Goal: Task Accomplishment & Management: Use online tool/utility

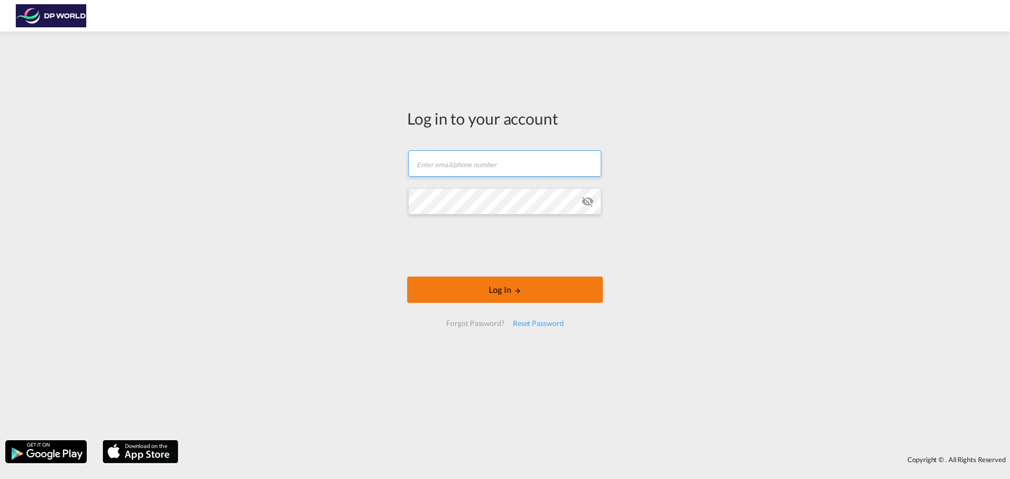
type input "[EMAIL_ADDRESS][DOMAIN_NAME]"
click at [572, 292] on button "Log In" at bounding box center [505, 290] width 196 height 26
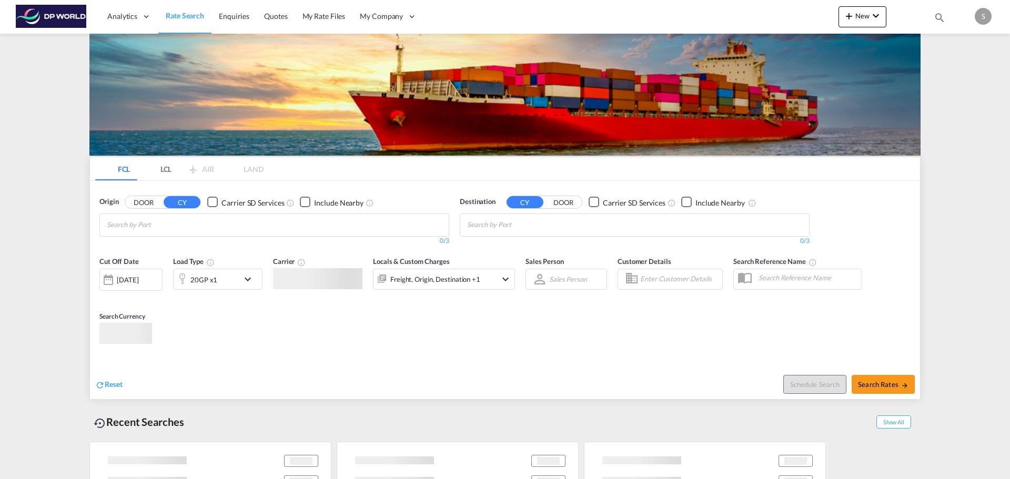
click at [572, 292] on body "Analytics Dashboard Rate Search Enquiries Quotes My Rate Files My Company" at bounding box center [505, 239] width 1010 height 479
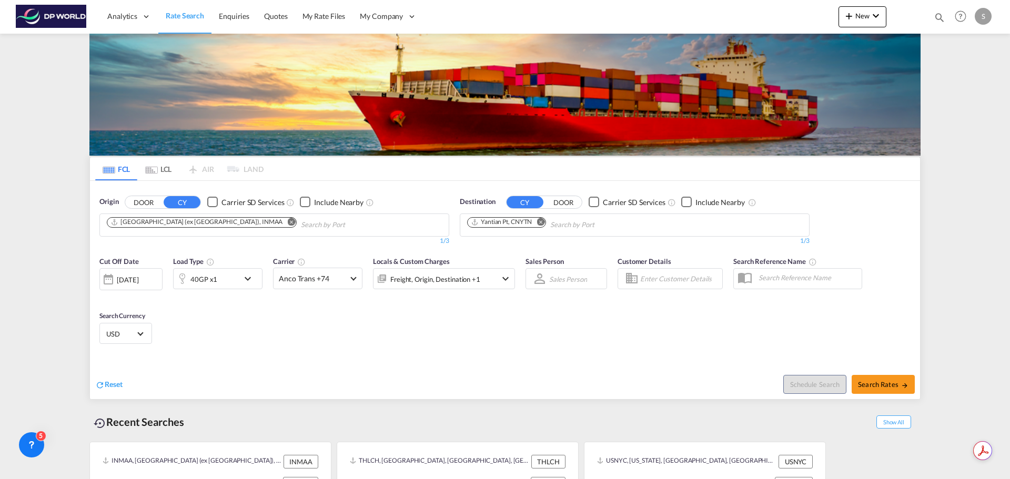
click at [572, 292] on div "Sales Person Sales Person Select Sales Person No results found Select Sales Per…" at bounding box center [566, 278] width 92 height 55
click at [542, 224] on md-icon "Remove" at bounding box center [541, 222] width 8 height 8
click at [287, 223] on md-icon "Remove" at bounding box center [291, 222] width 8 height 8
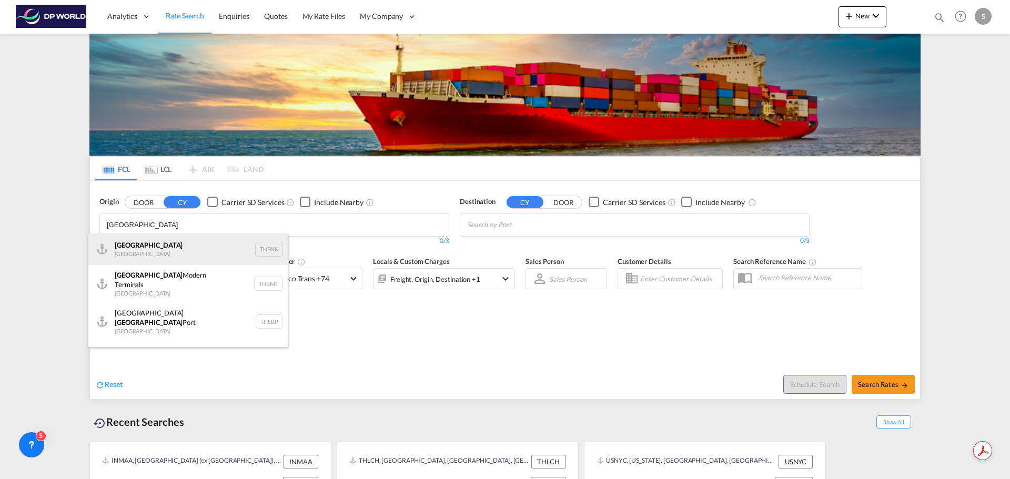
type input "[GEOGRAPHIC_DATA]"
click at [189, 253] on div "[GEOGRAPHIC_DATA] [GEOGRAPHIC_DATA] THBKK" at bounding box center [188, 250] width 200 height 32
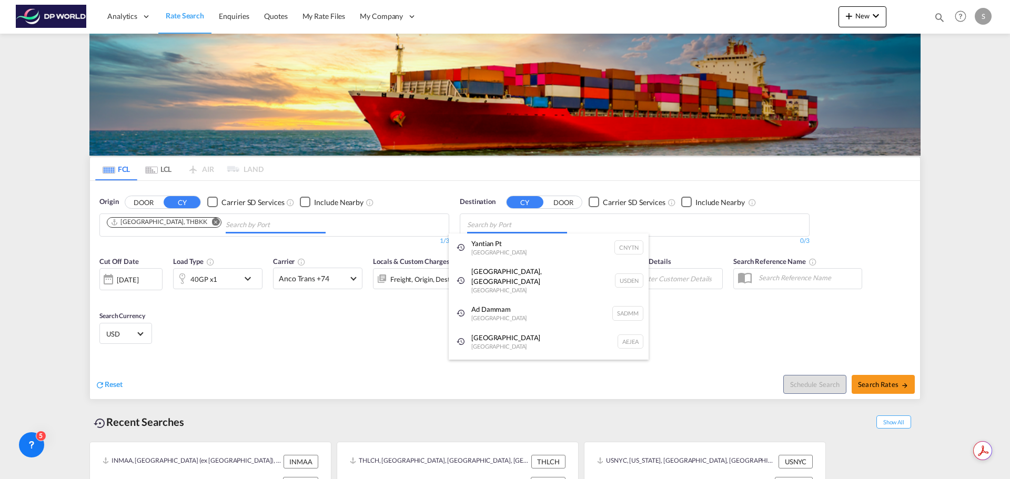
click at [586, 227] on body "Analytics Dashboard Rate Search Enquiries Quotes My Rate Files My Company" at bounding box center [505, 239] width 1010 height 479
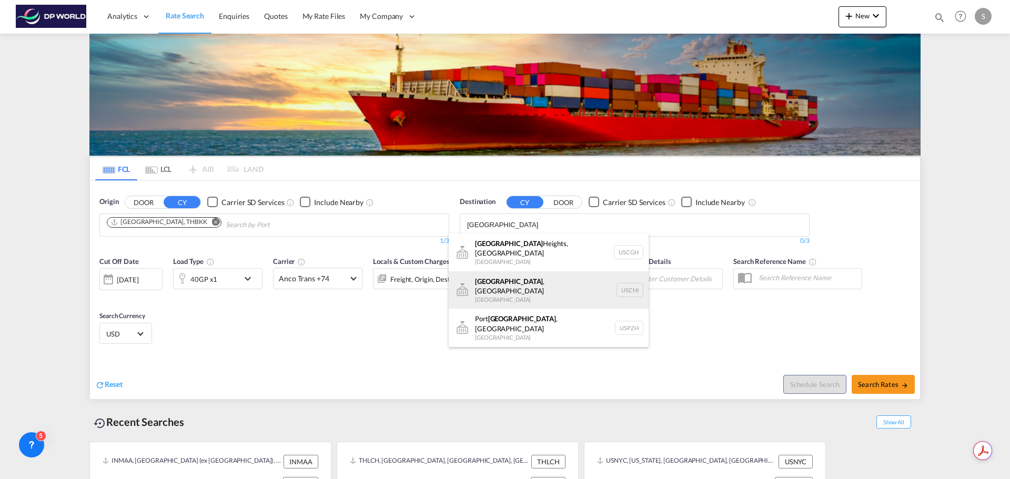
type input "[GEOGRAPHIC_DATA]"
click at [556, 279] on div "[GEOGRAPHIC_DATA] , [GEOGRAPHIC_DATA] [GEOGRAPHIC_DATA] [GEOGRAPHIC_DATA]" at bounding box center [549, 291] width 200 height 38
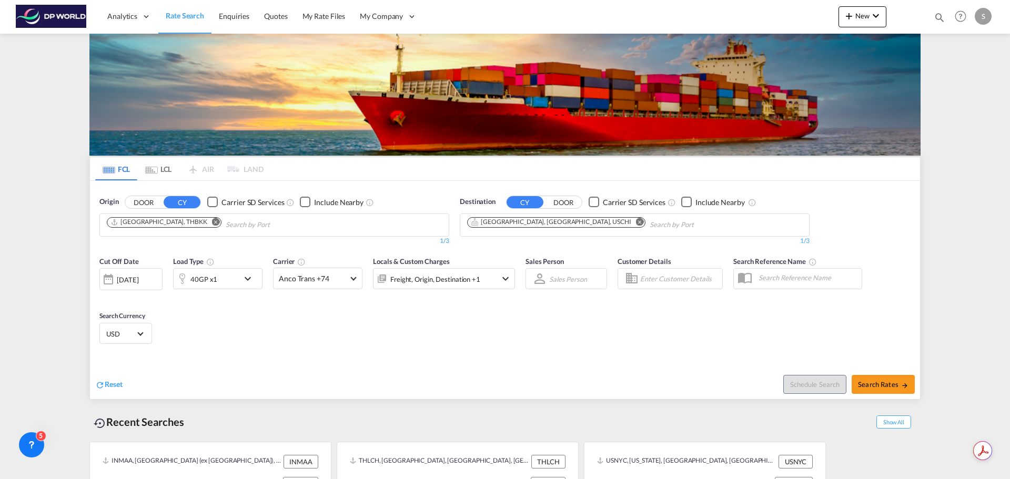
click at [873, 383] on span "Search Rates" at bounding box center [883, 384] width 51 height 8
type input "THBKK to USCHI / [DATE]"
